Goal: Information Seeking & Learning: Find specific fact

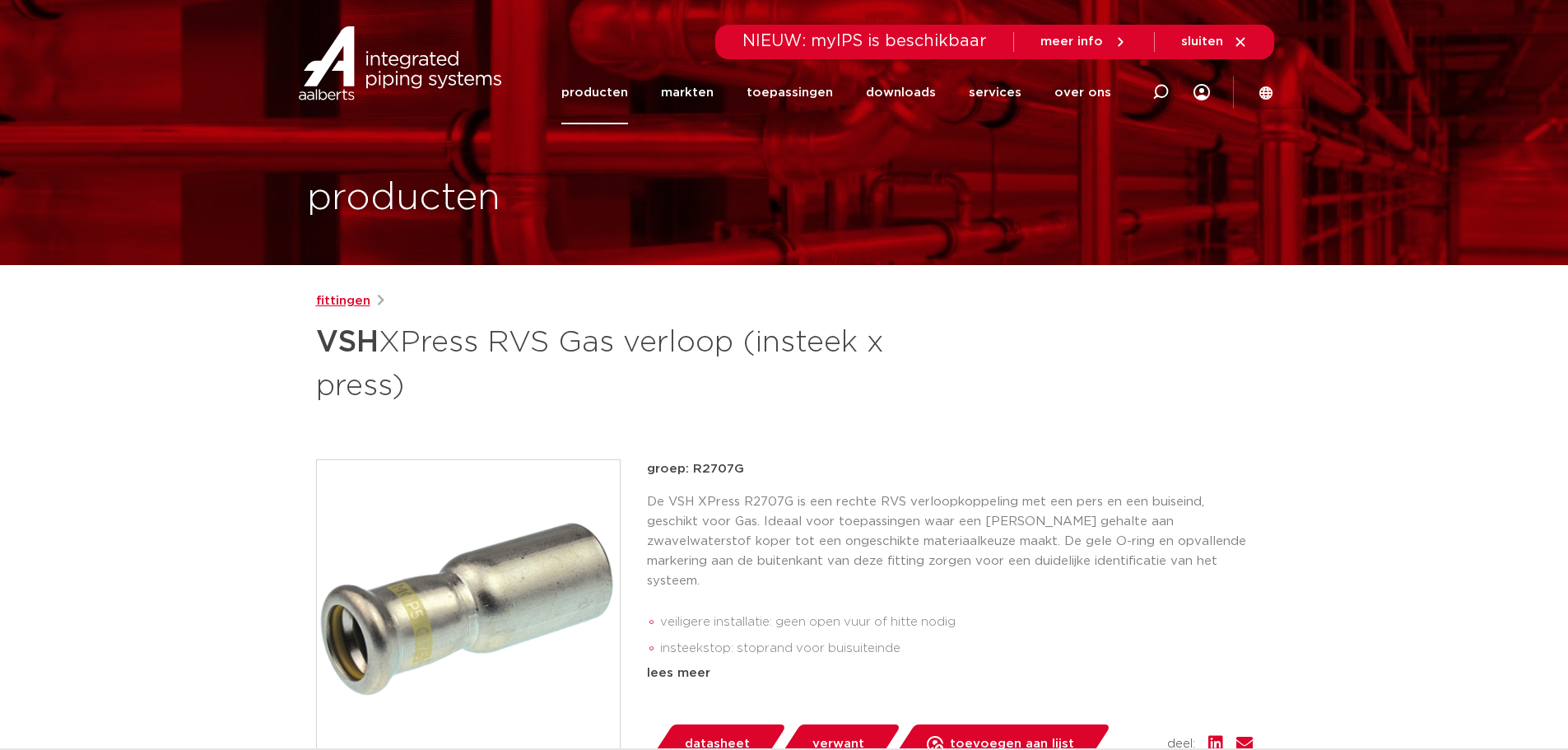
click at [353, 300] on link "fittingen" at bounding box center [343, 301] width 54 height 20
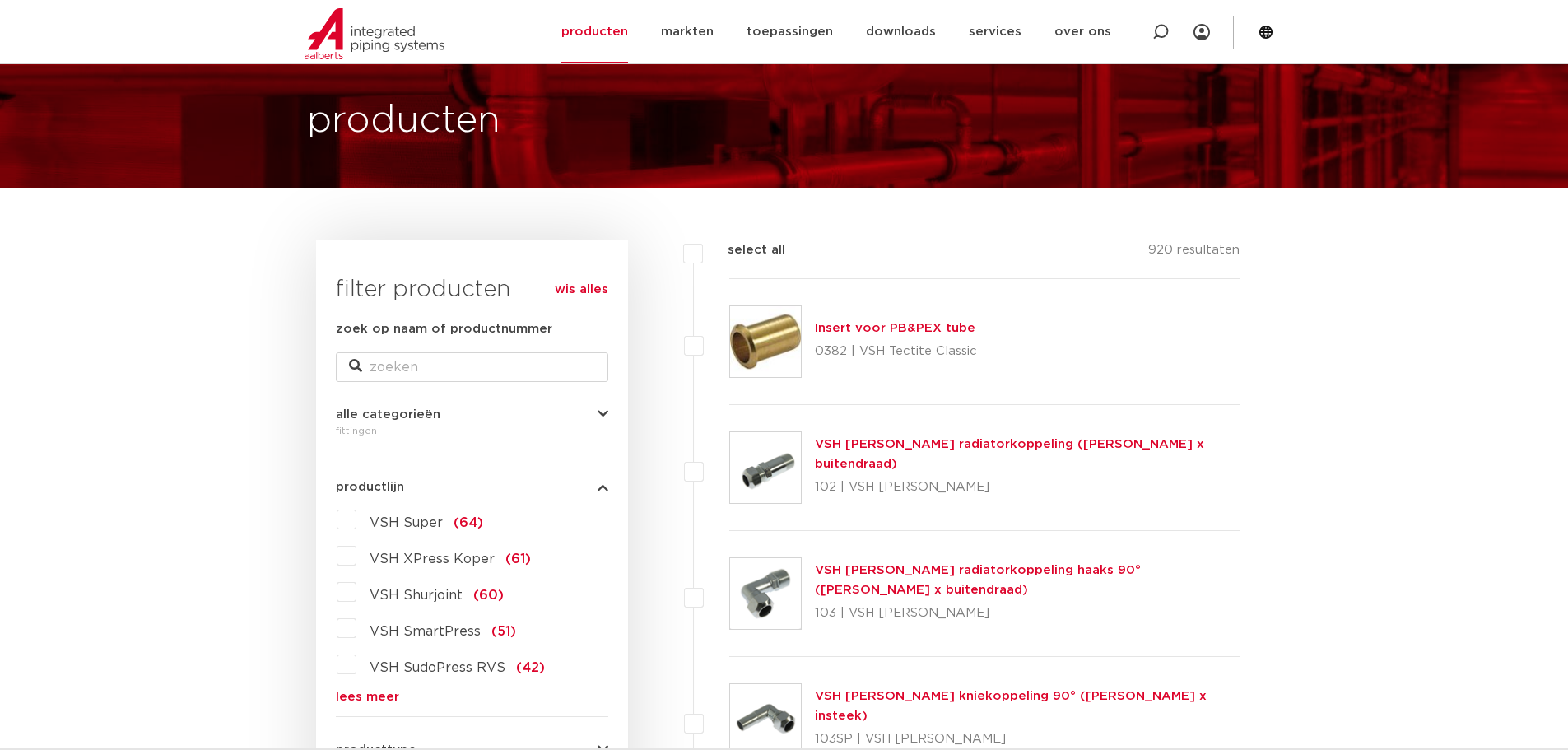
scroll to position [247, 0]
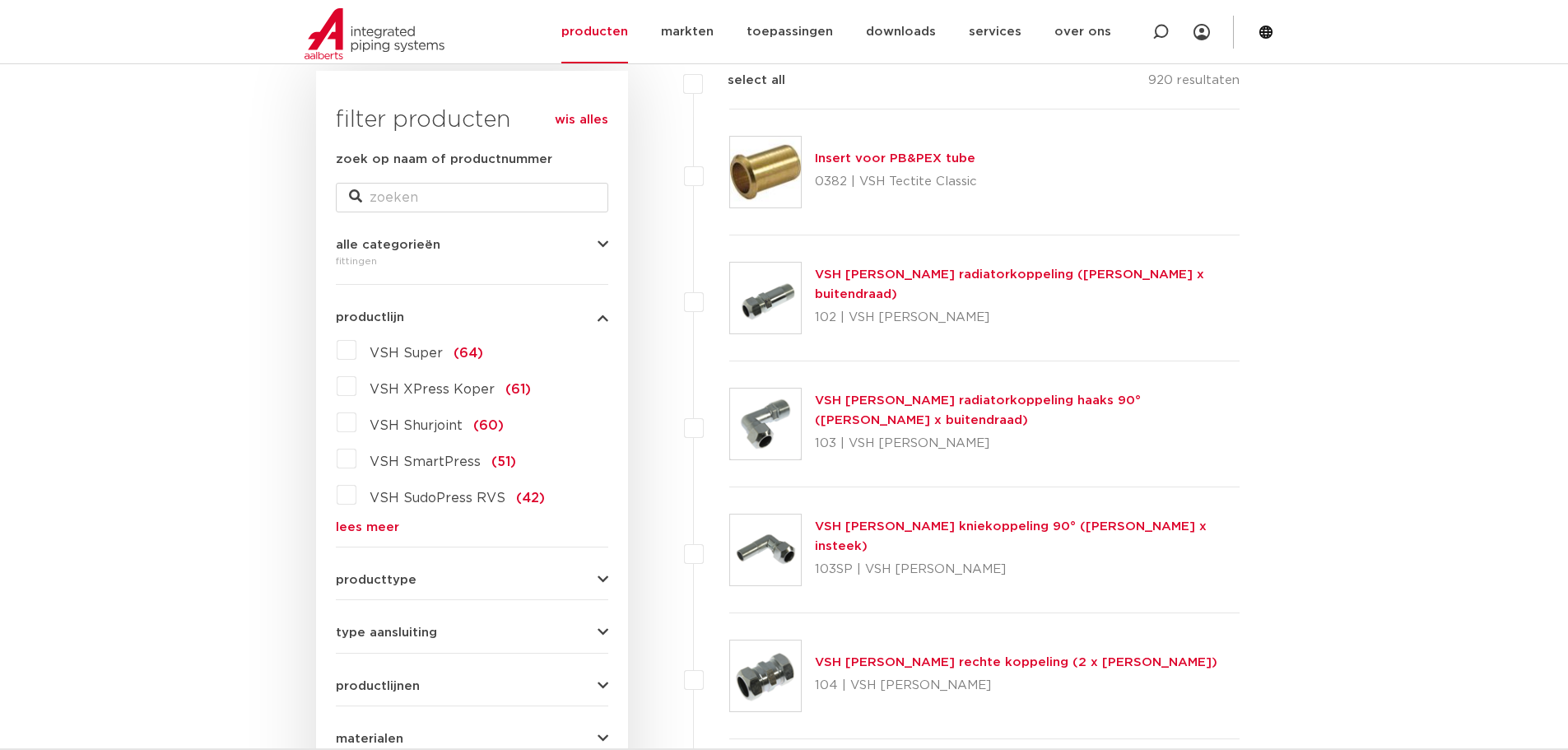
click at [382, 522] on link "lees meer" at bounding box center [472, 527] width 272 height 12
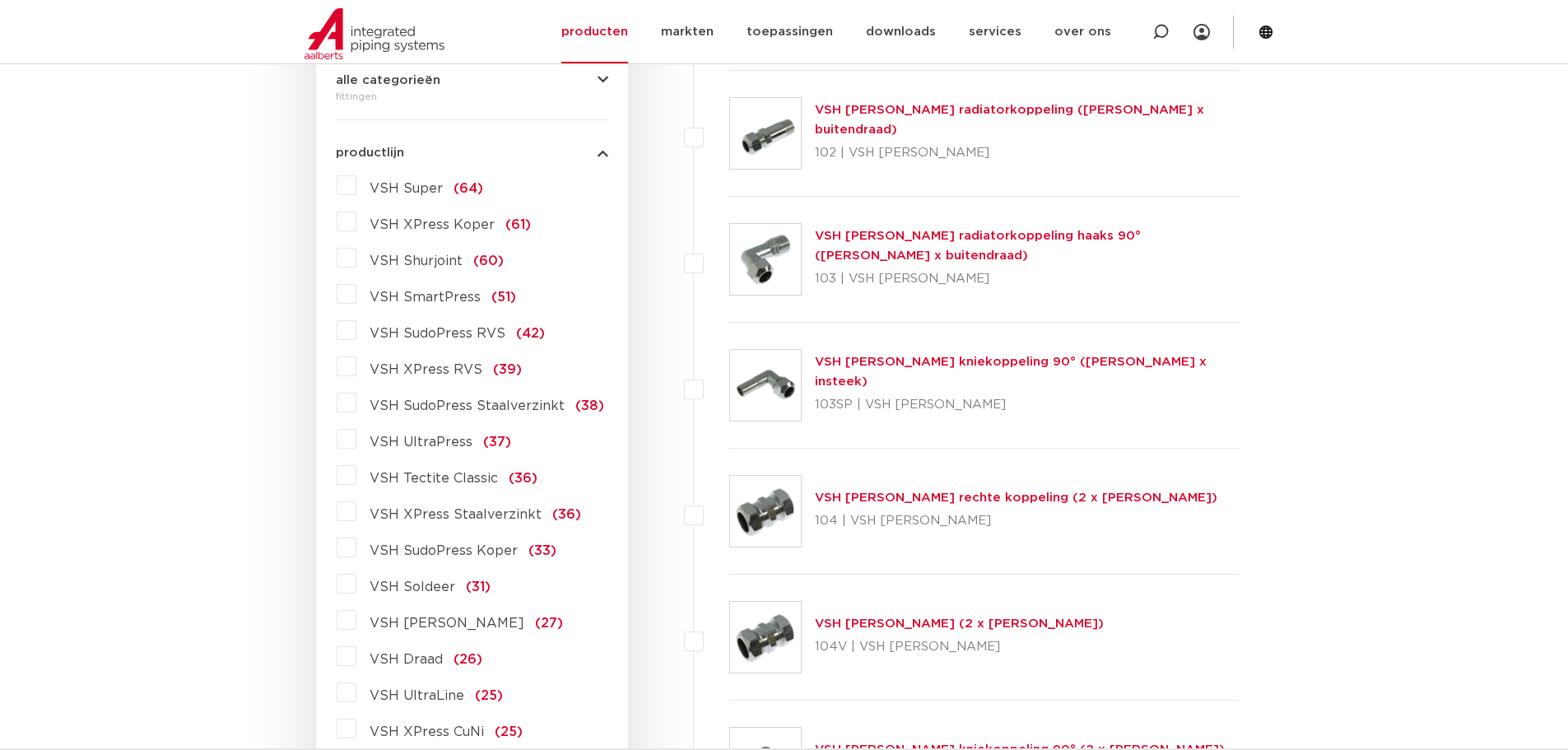
scroll to position [805, 0]
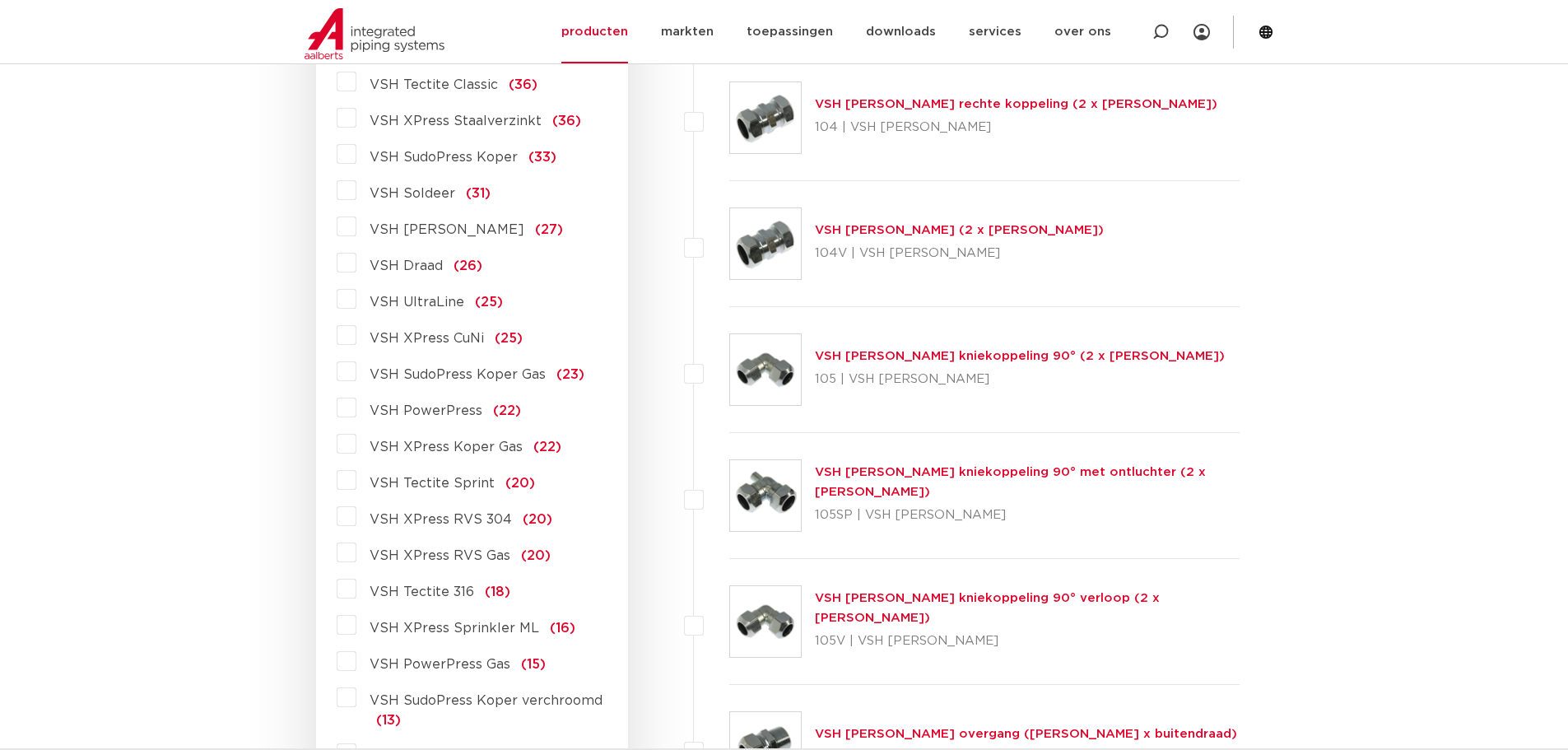
click at [357, 559] on label "VSH XPress RVS Gas (20)" at bounding box center [454, 553] width 194 height 27
click at [0, 0] on input "VSH XPress RVS Gas (20)" at bounding box center [0, 0] width 0 height 0
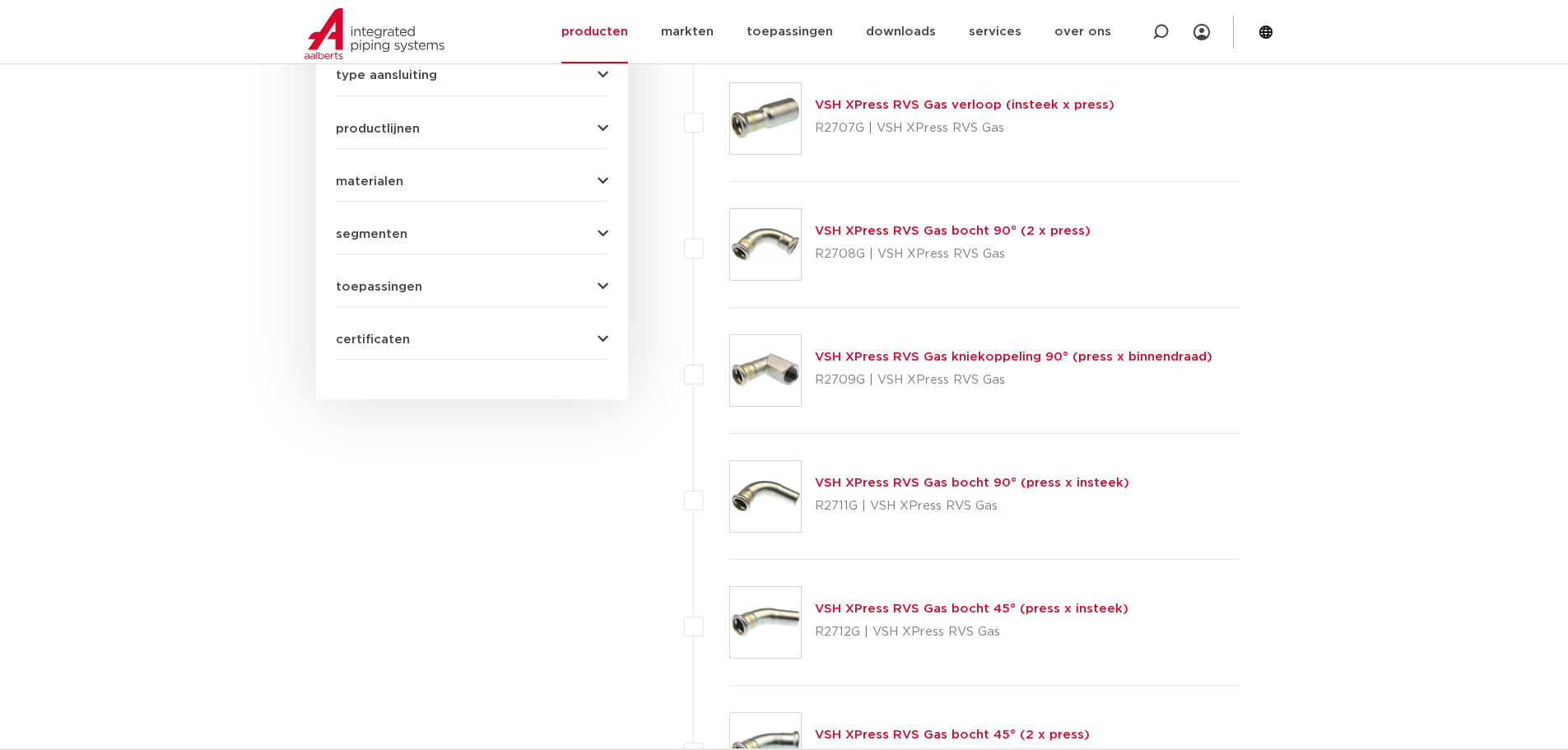
scroll to position [805, 0]
click at [1009, 236] on link "VSH XPress RVS Gas bocht 90° (2 x press)" at bounding box center [953, 229] width 276 height 12
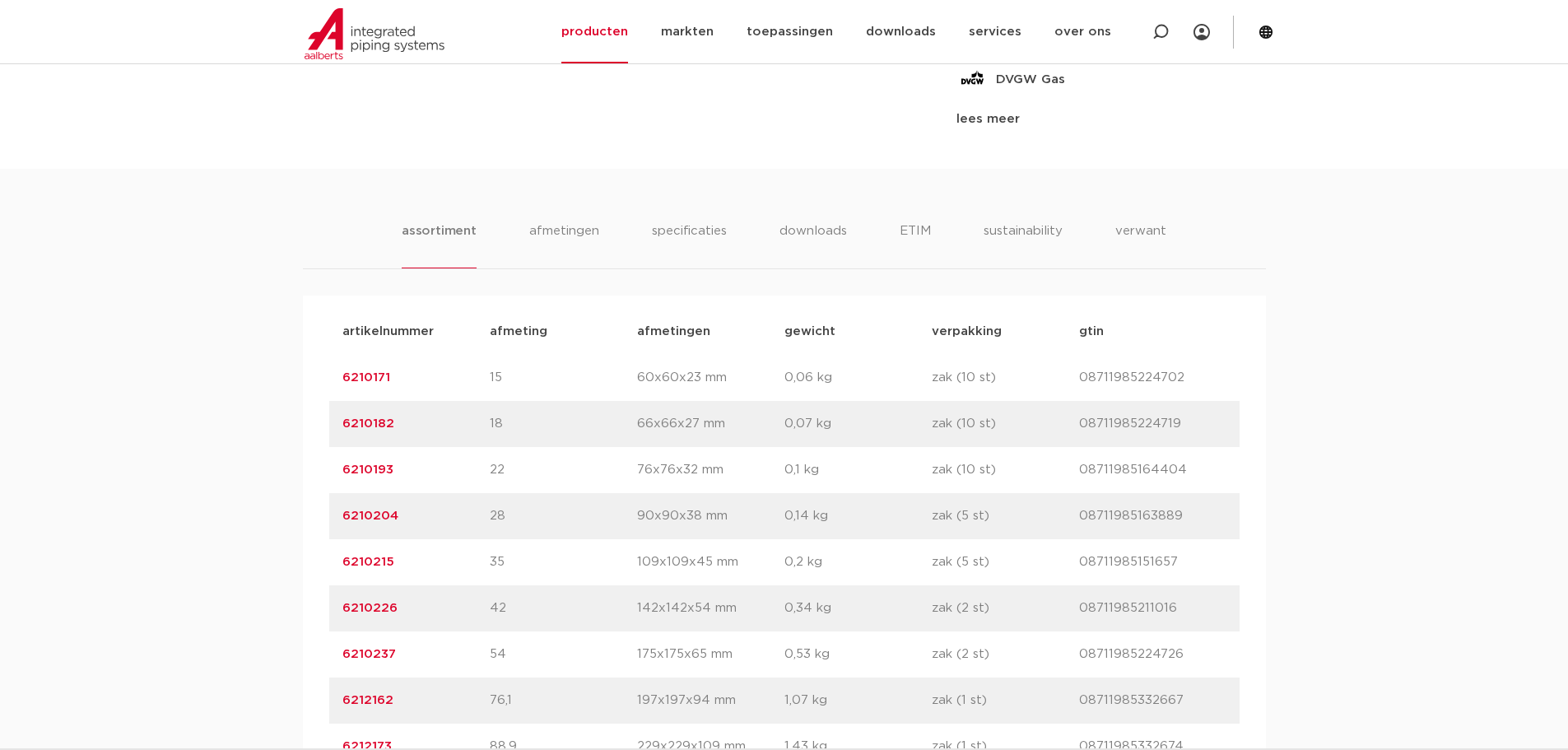
scroll to position [906, 0]
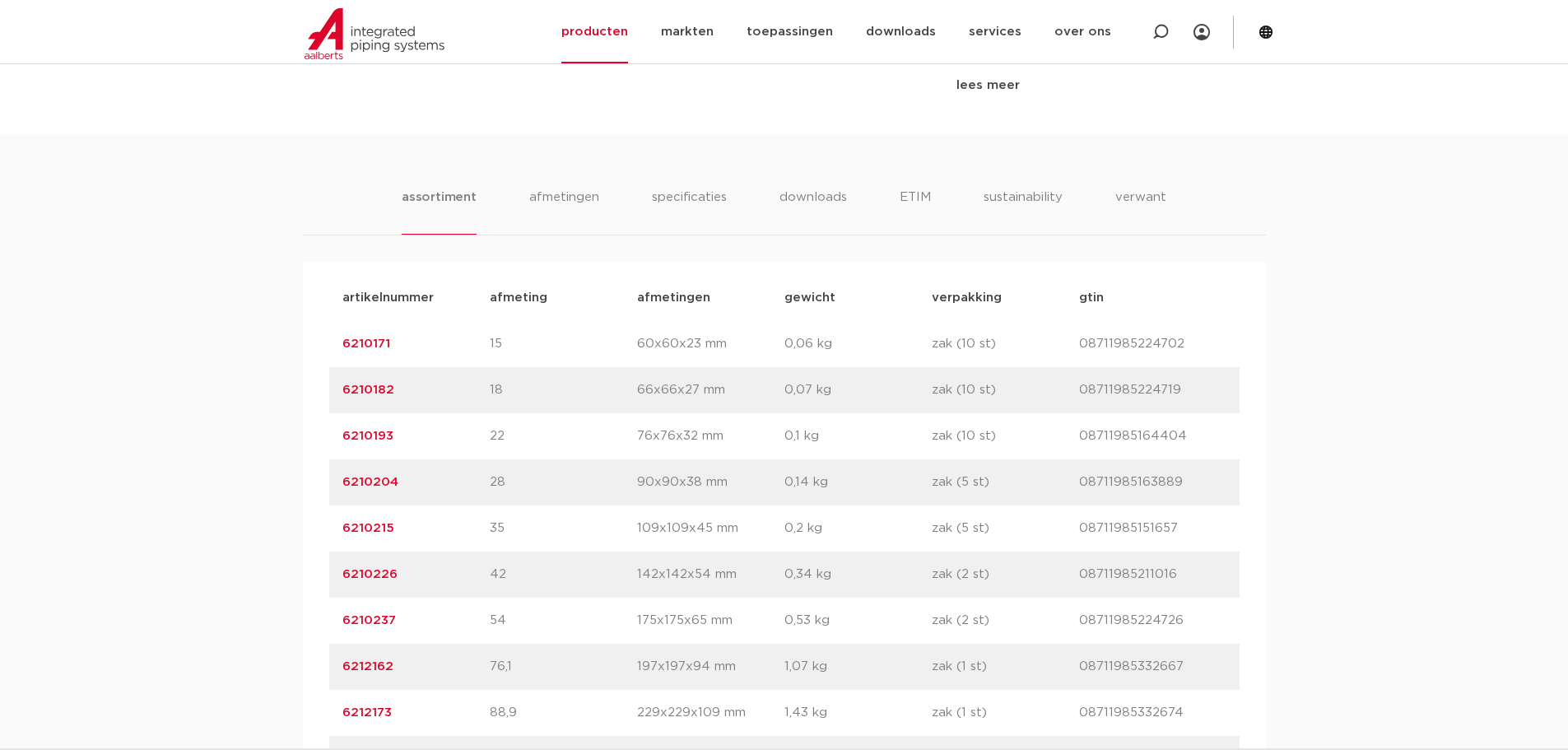
drag, startPoint x: 355, startPoint y: 481, endPoint x: 317, endPoint y: 481, distance: 38.0
click at [317, 481] on div "artikelnummer afmeting afmetingen gewicht verpakking gtin artikelnummer 6210171…" at bounding box center [784, 528] width 963 height 534
copy link "6210193"
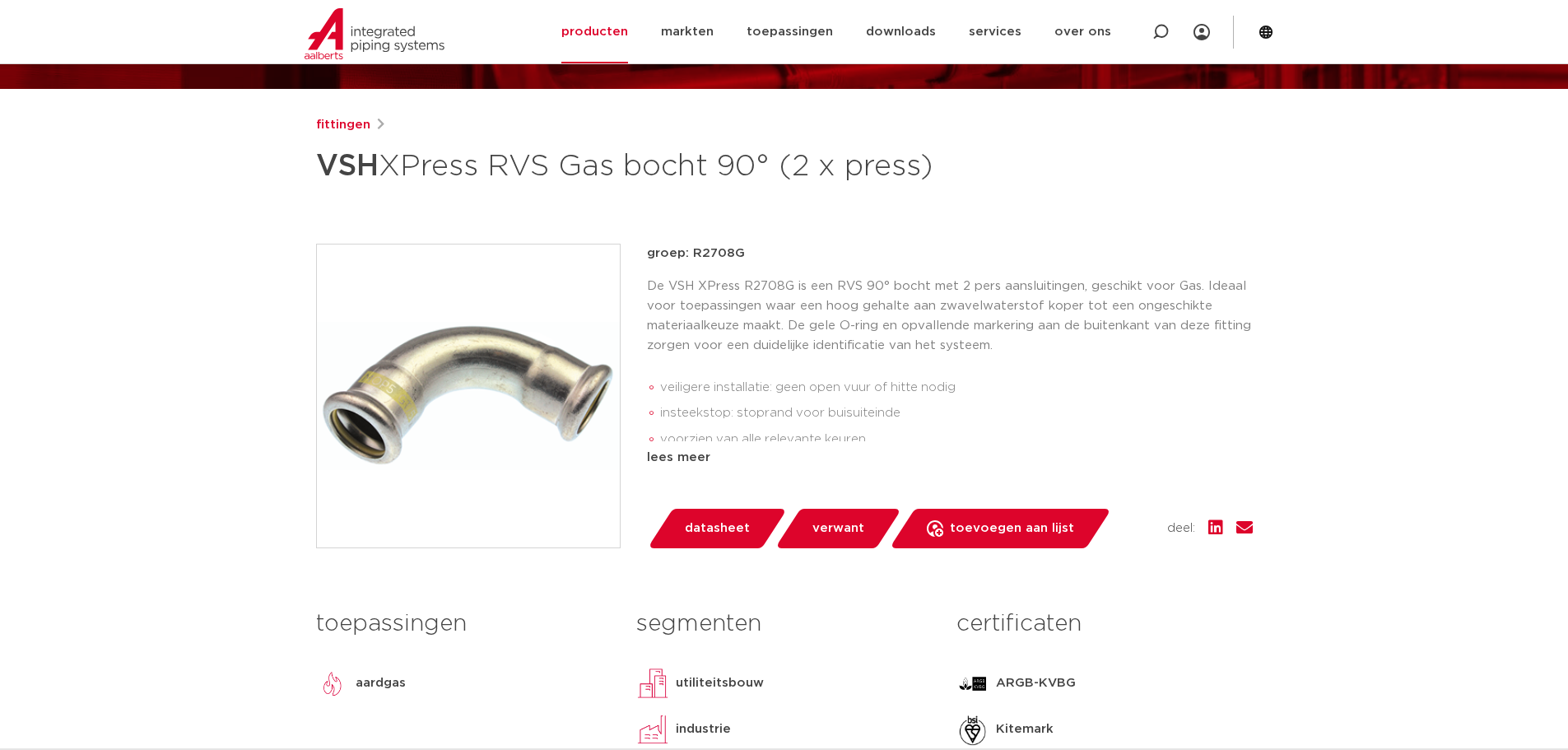
scroll to position [165, 0]
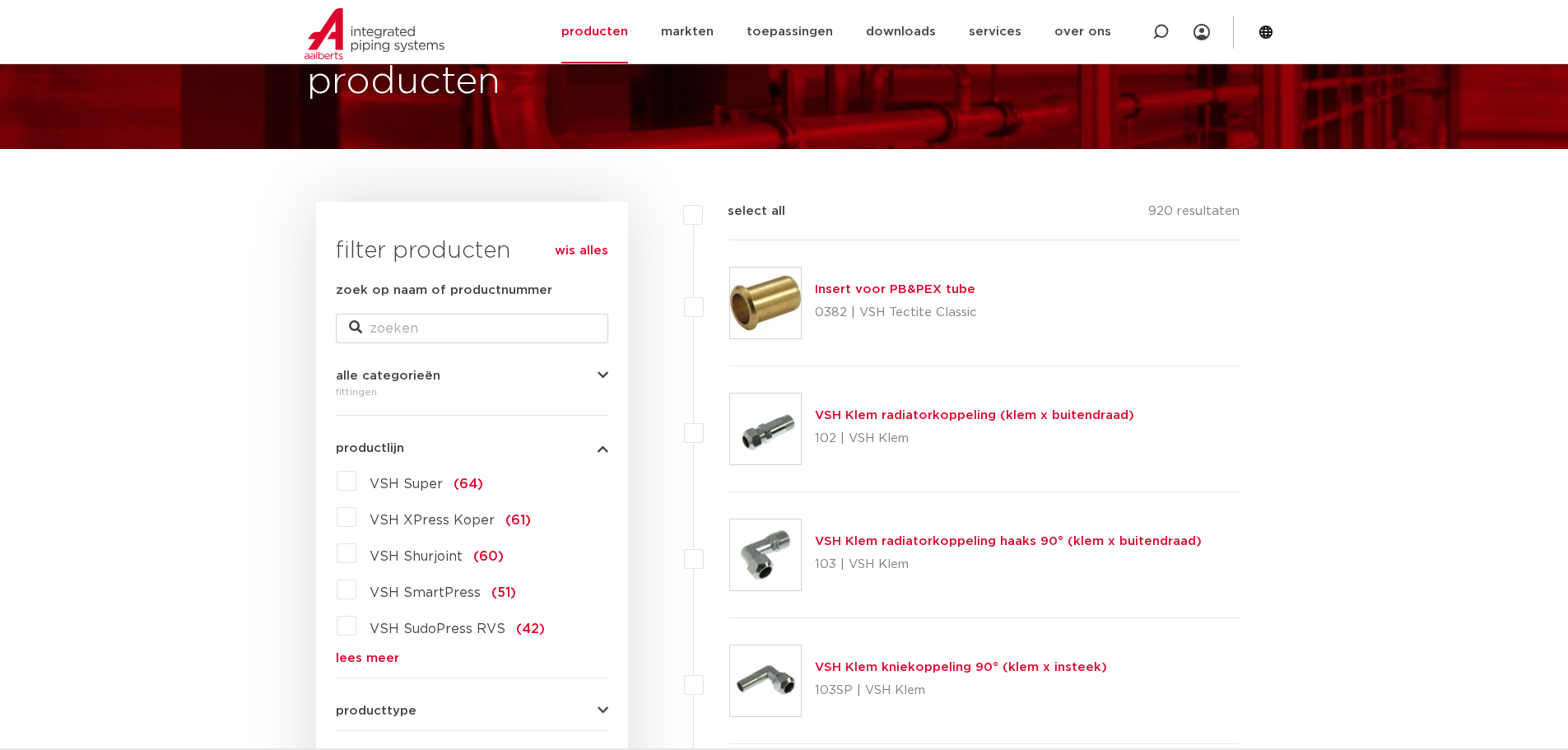
scroll to position [64, 0]
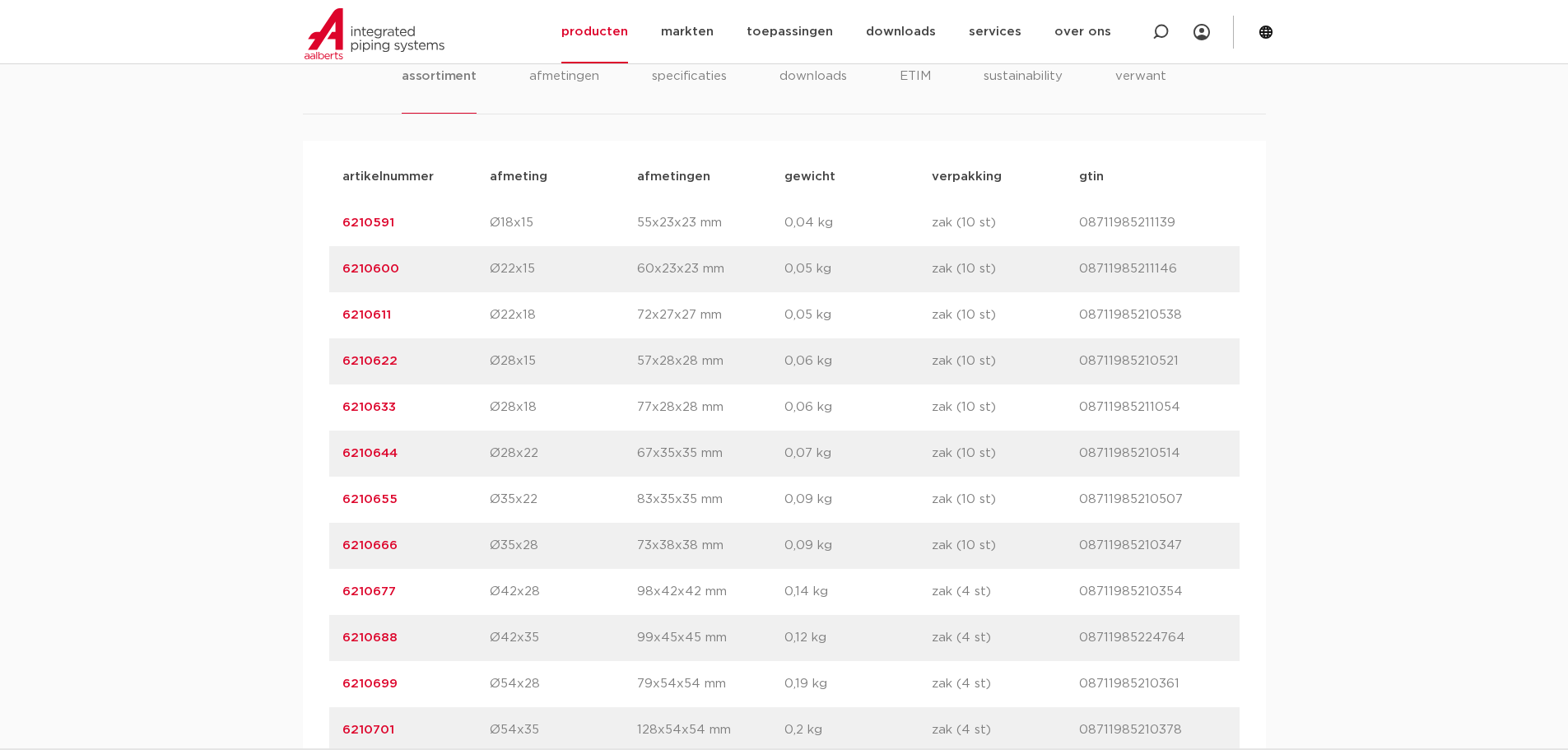
scroll to position [1071, 0]
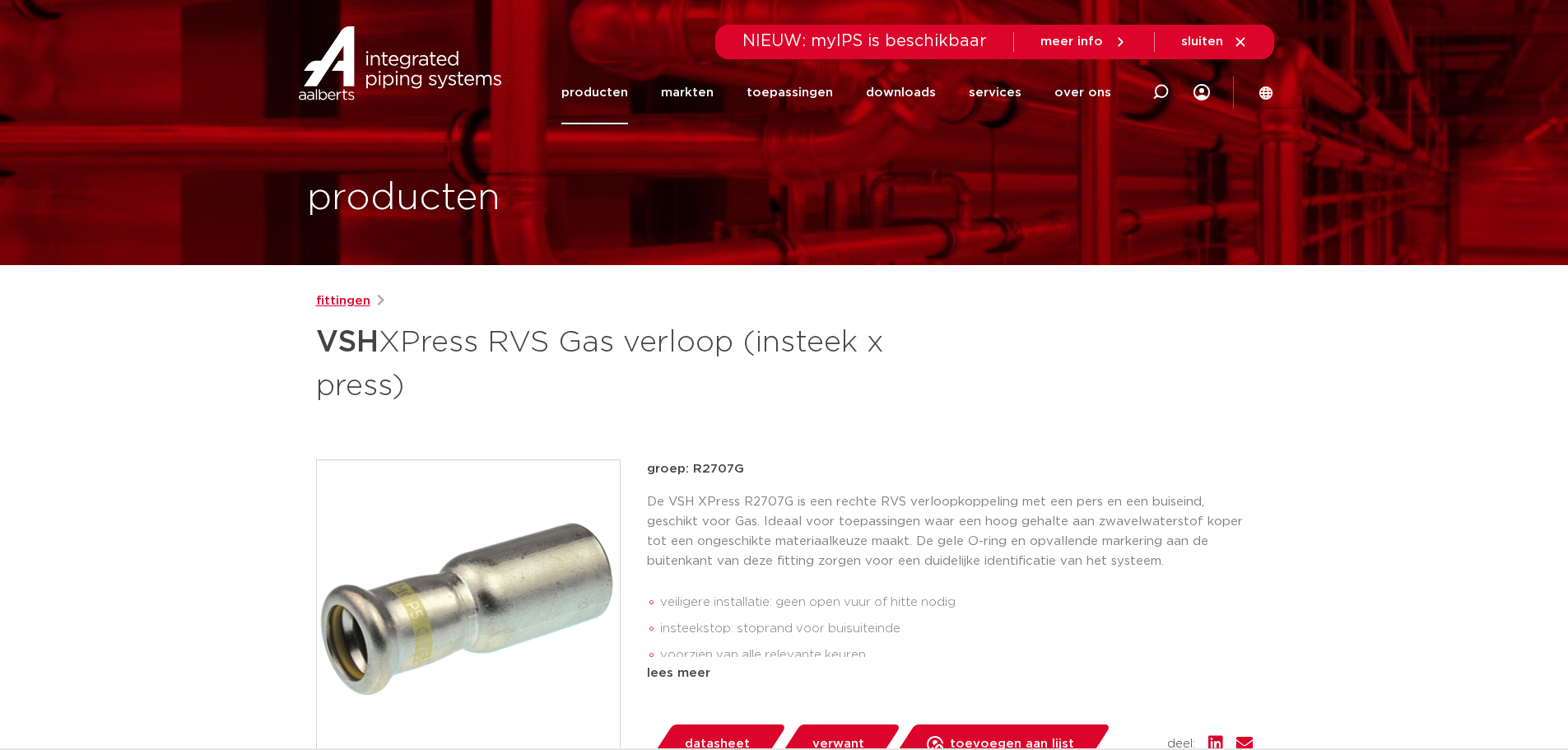
click at [338, 307] on link "fittingen" at bounding box center [343, 301] width 54 height 20
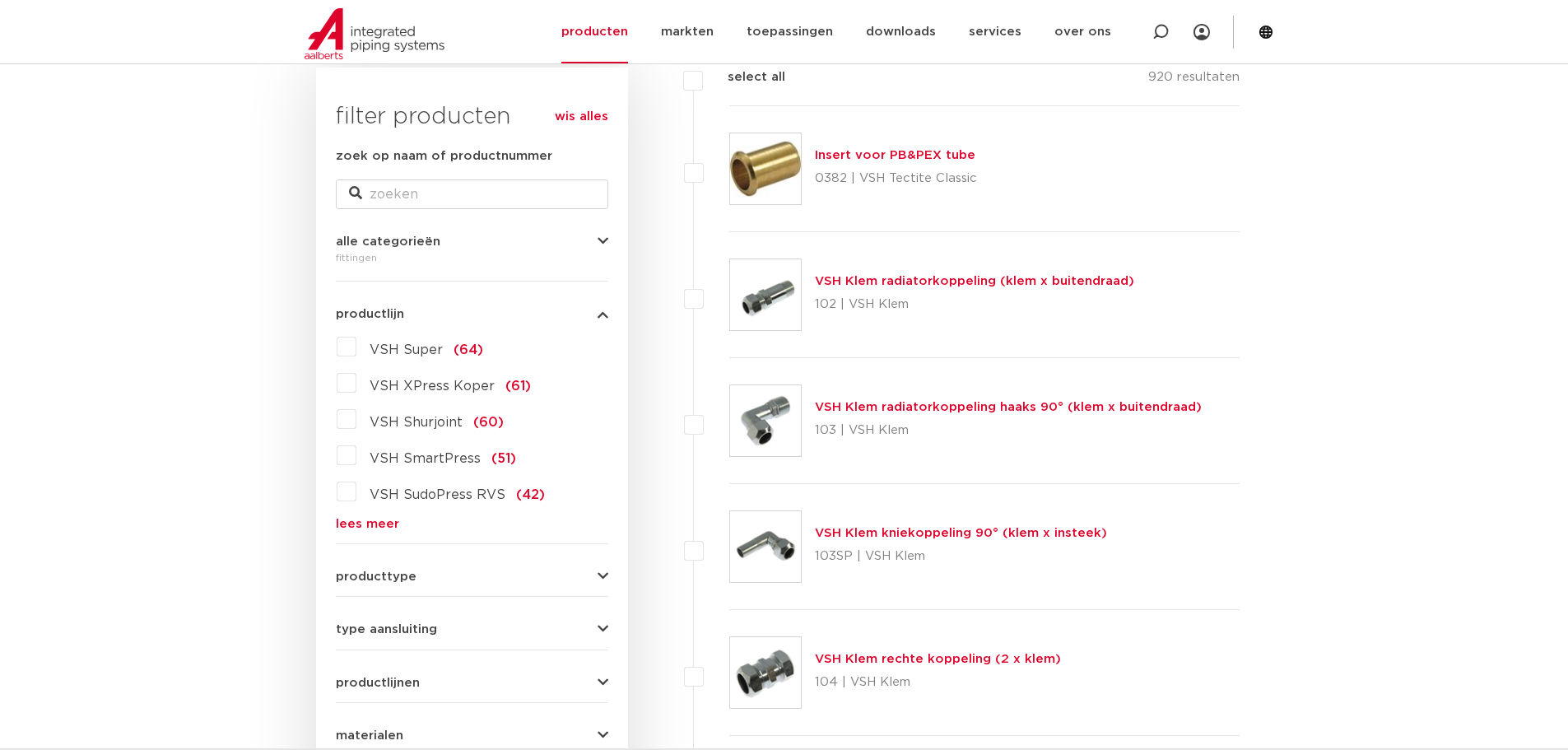
scroll to position [412, 0]
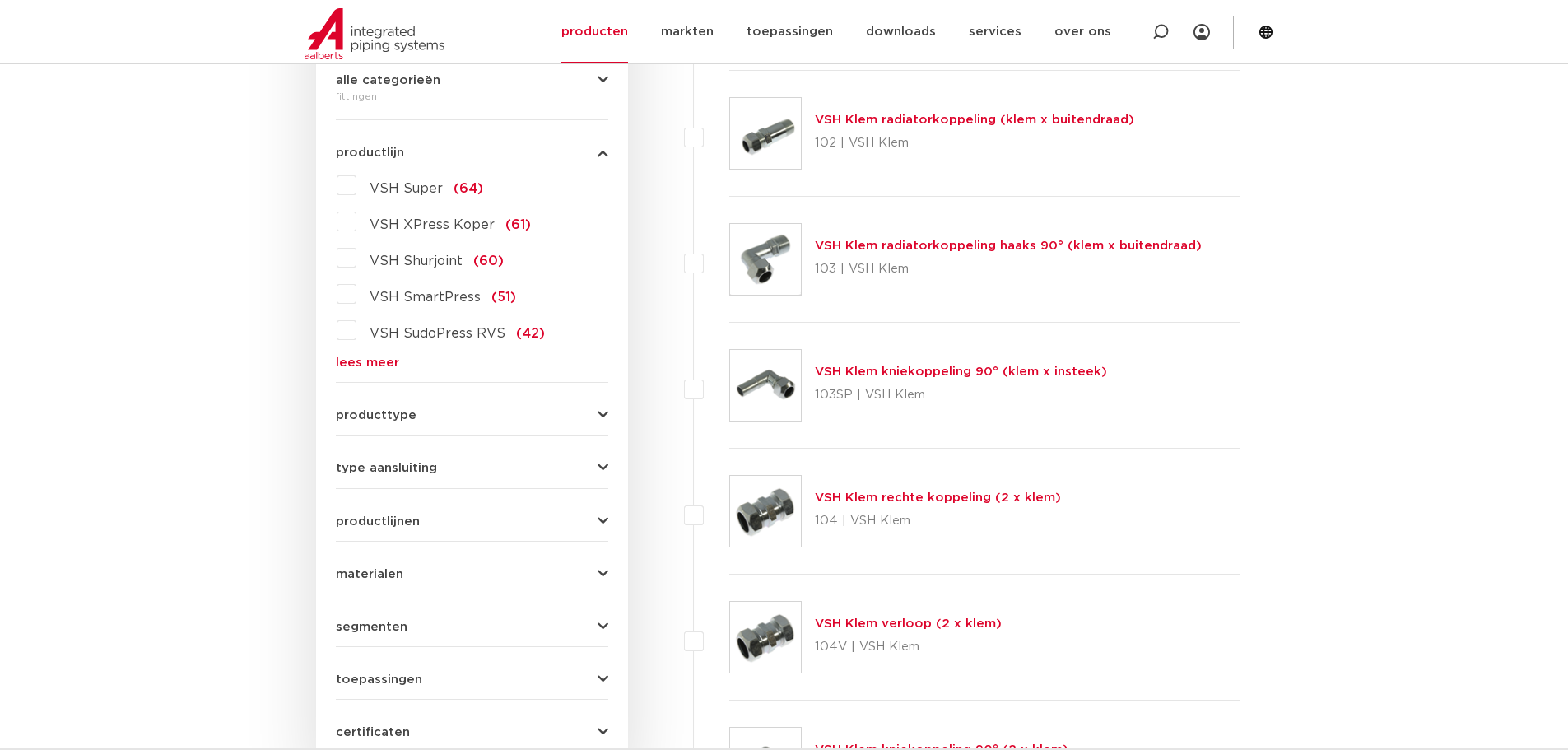
click at [369, 367] on link "lees meer" at bounding box center [472, 363] width 272 height 12
